Goal: Task Accomplishment & Management: Manage account settings

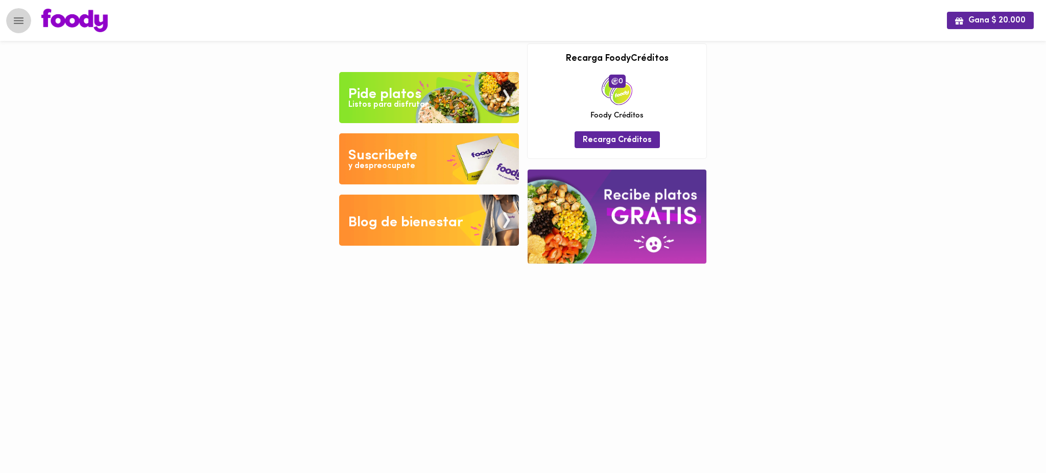
click at [11, 22] on button "Menu" at bounding box center [18, 20] width 25 height 25
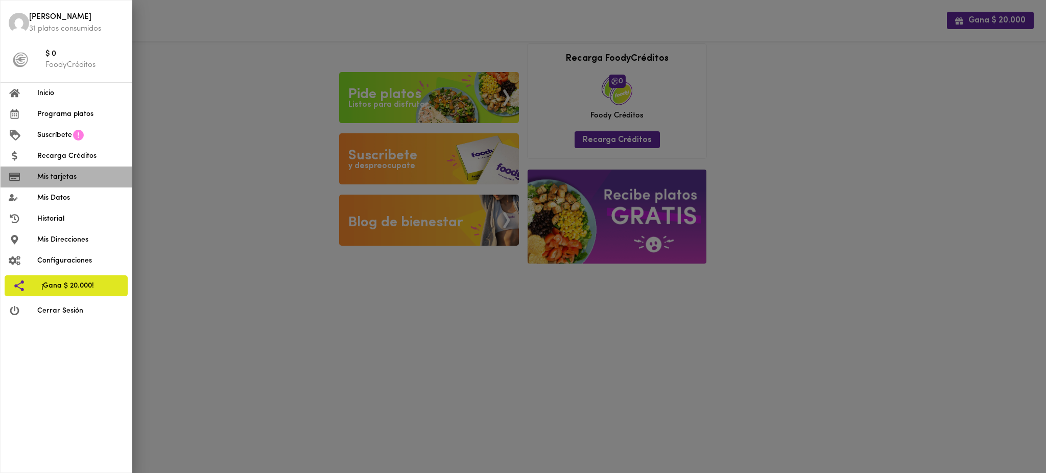
click at [62, 175] on span "Mis tarjetas" at bounding box center [80, 177] width 86 height 11
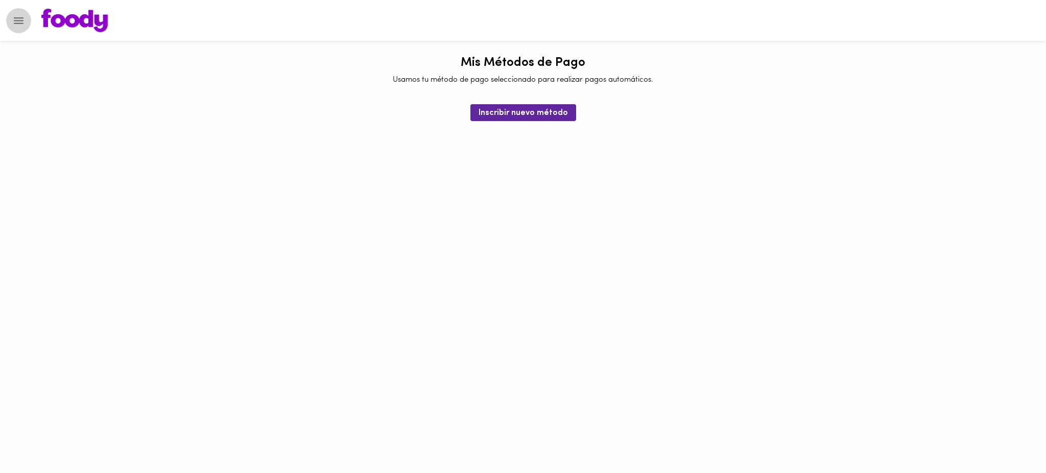
click at [18, 18] on icon "Menu" at bounding box center [18, 20] width 13 height 13
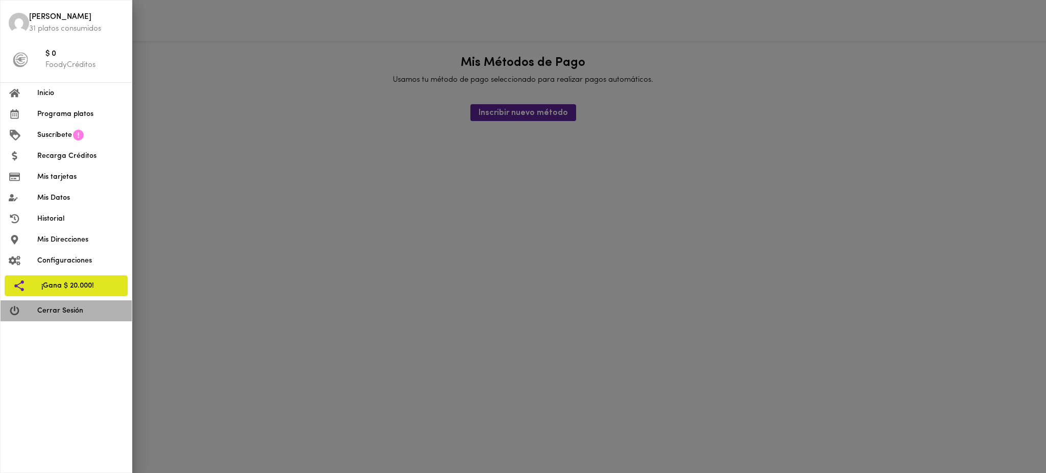
click at [76, 311] on span "Cerrar Sesión" at bounding box center [80, 310] width 86 height 11
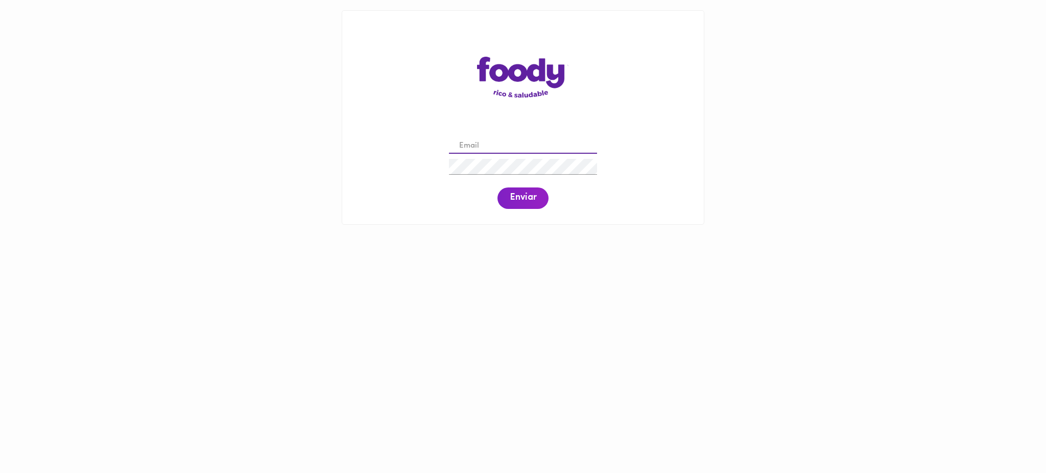
click at [521, 143] on input "email" at bounding box center [523, 146] width 148 height 16
paste input "[EMAIL_ADDRESS][DOMAIN_NAME]"
type input "[EMAIL_ADDRESS][DOMAIN_NAME]"
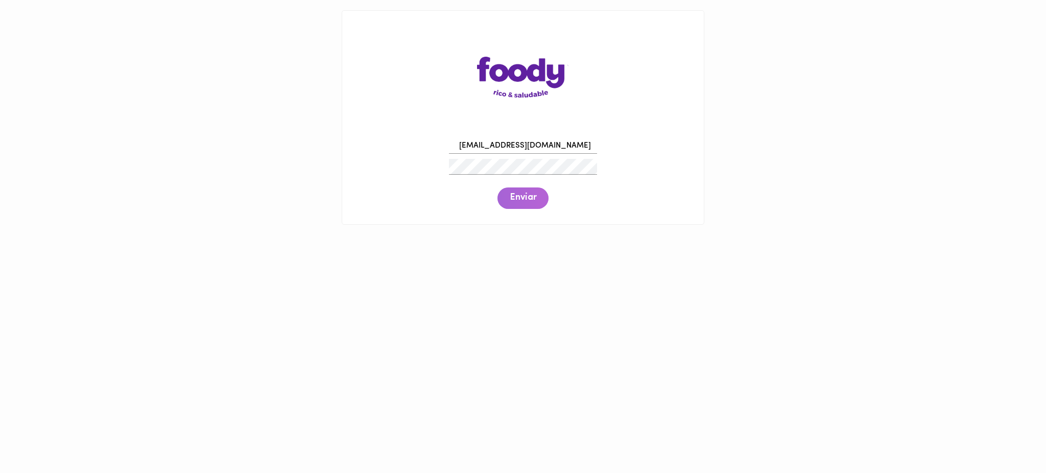
click at [519, 200] on span "Enviar" at bounding box center [523, 198] width 27 height 11
